Goal: Navigation & Orientation: Find specific page/section

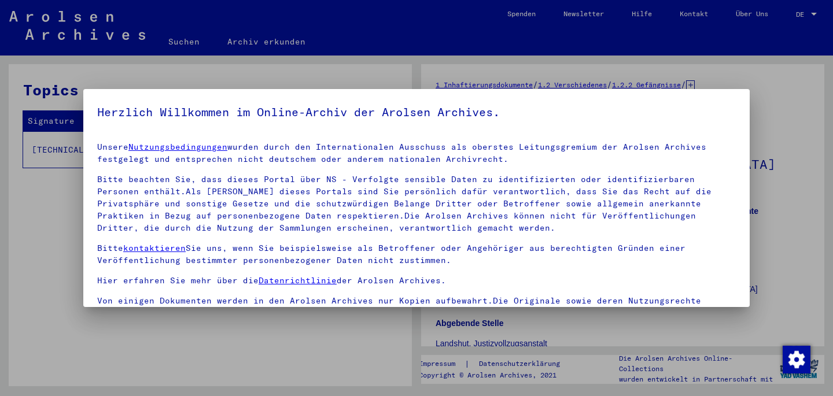
click at [459, 281] on p "Hier erfahren Sie mehr über die Datenrichtlinie der Arolsen Archives." at bounding box center [416, 281] width 639 height 12
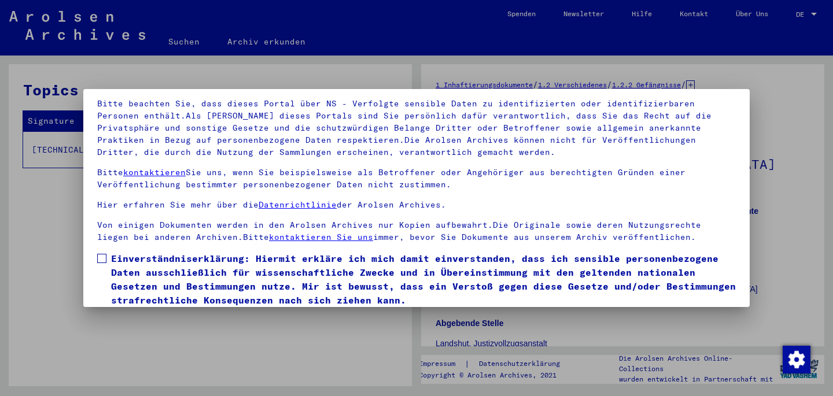
scroll to position [97, 0]
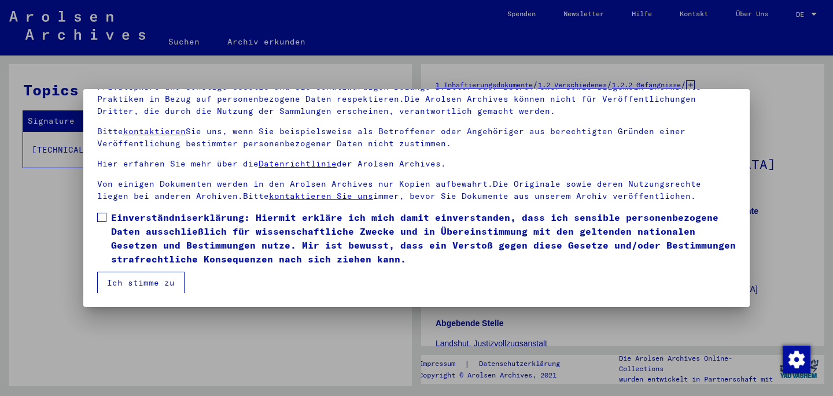
click at [131, 279] on button "Ich stimme zu" at bounding box center [140, 283] width 87 height 22
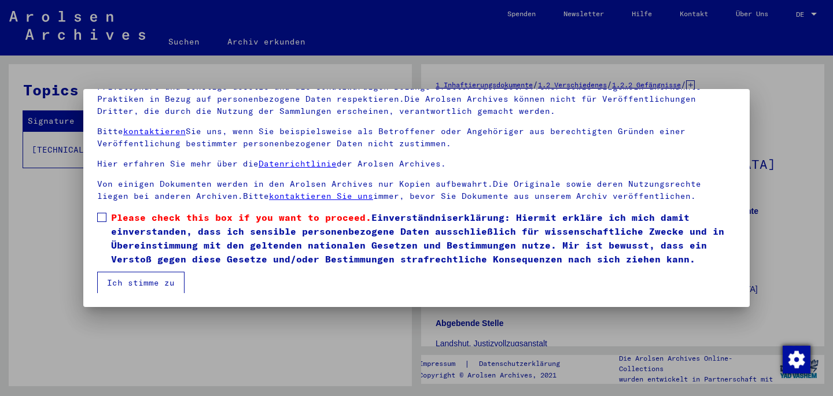
click at [800, 356] on img "button" at bounding box center [797, 360] width 28 height 28
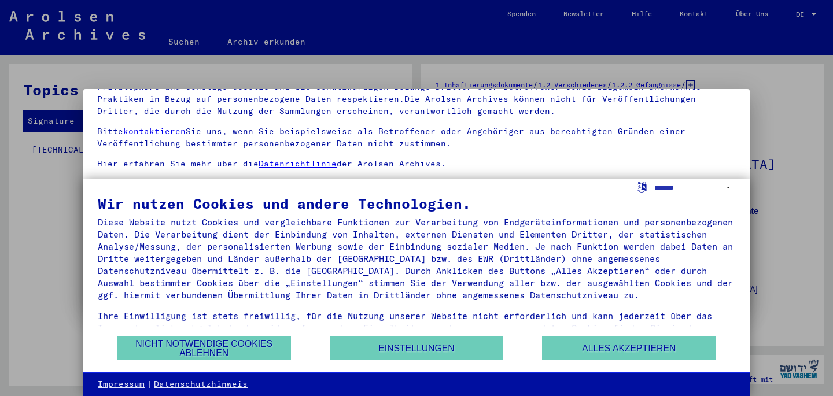
click at [227, 38] on div at bounding box center [416, 198] width 833 height 396
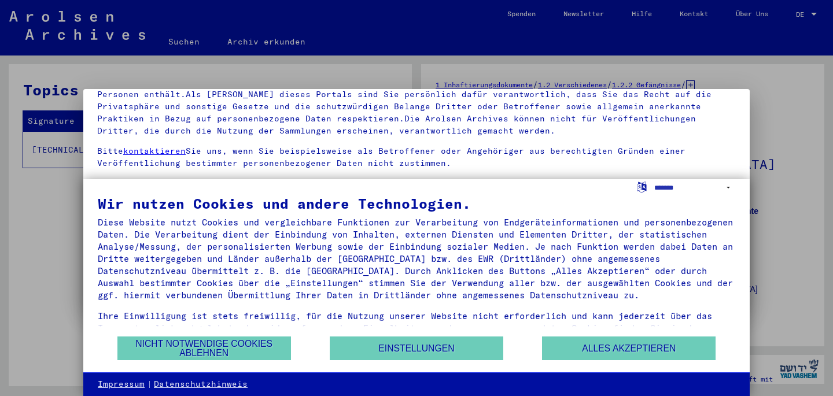
scroll to position [20, 0]
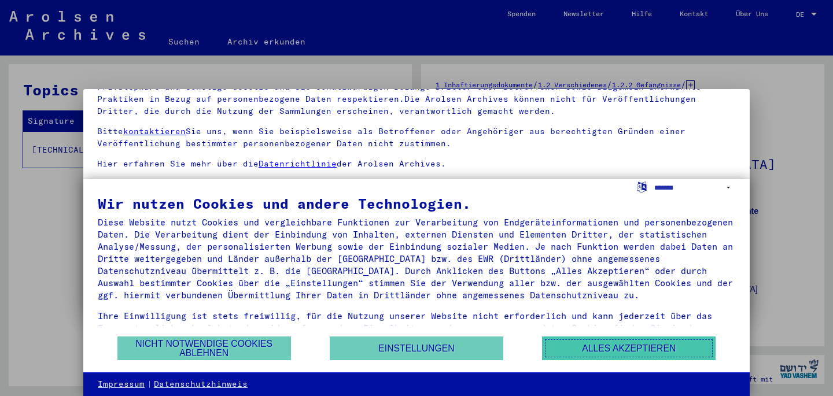
click at [592, 343] on button "Alles akzeptieren" at bounding box center [629, 349] width 174 height 24
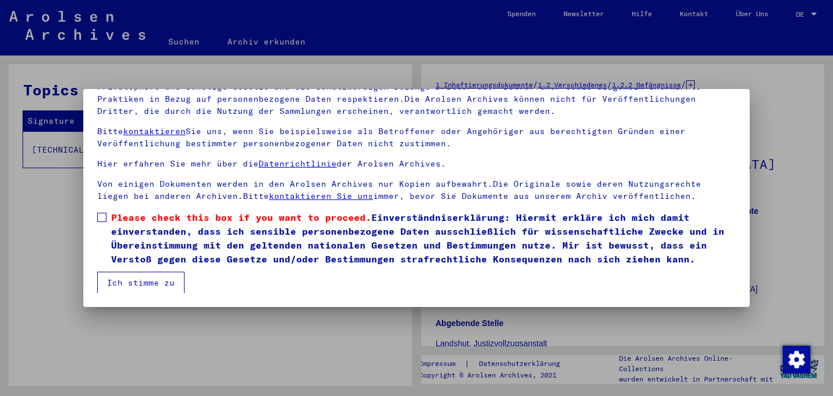
click at [348, 345] on div at bounding box center [416, 198] width 833 height 396
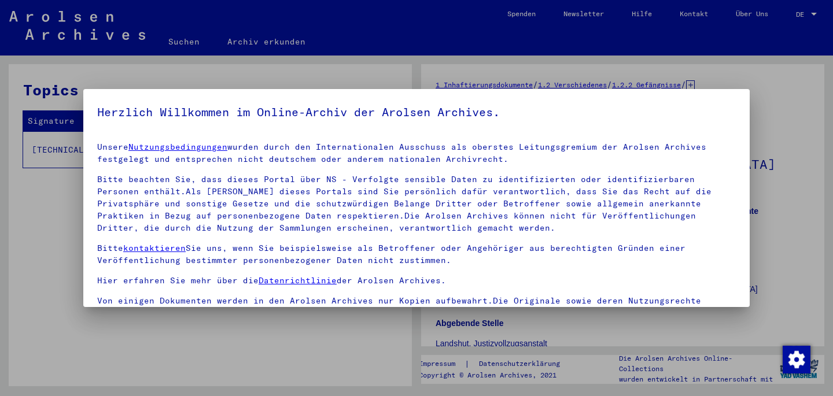
scroll to position [1, 0]
click at [67, 146] on div at bounding box center [416, 198] width 833 height 396
click at [800, 109] on div at bounding box center [416, 198] width 833 height 396
click at [791, 364] on img "button" at bounding box center [797, 360] width 28 height 28
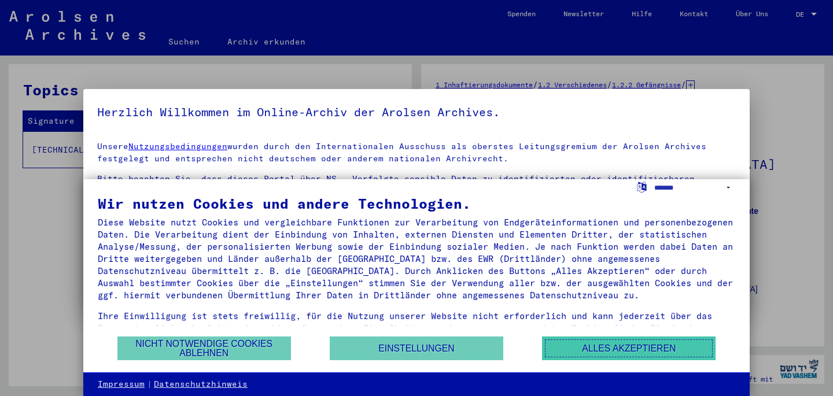
click at [683, 345] on button "Alles akzeptieren" at bounding box center [629, 349] width 174 height 24
